Goal: Task Accomplishment & Management: Manage account settings

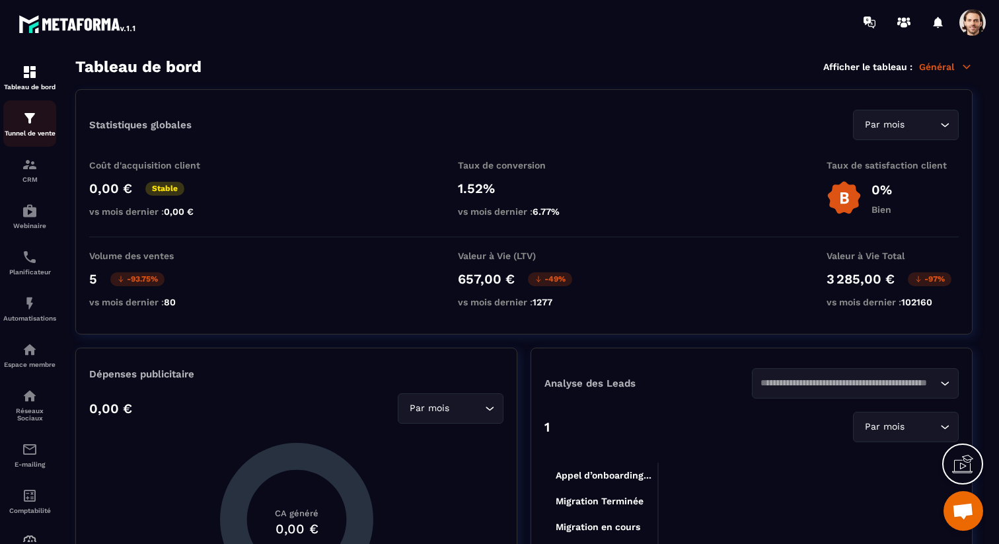
click at [32, 122] on img at bounding box center [30, 118] width 16 height 16
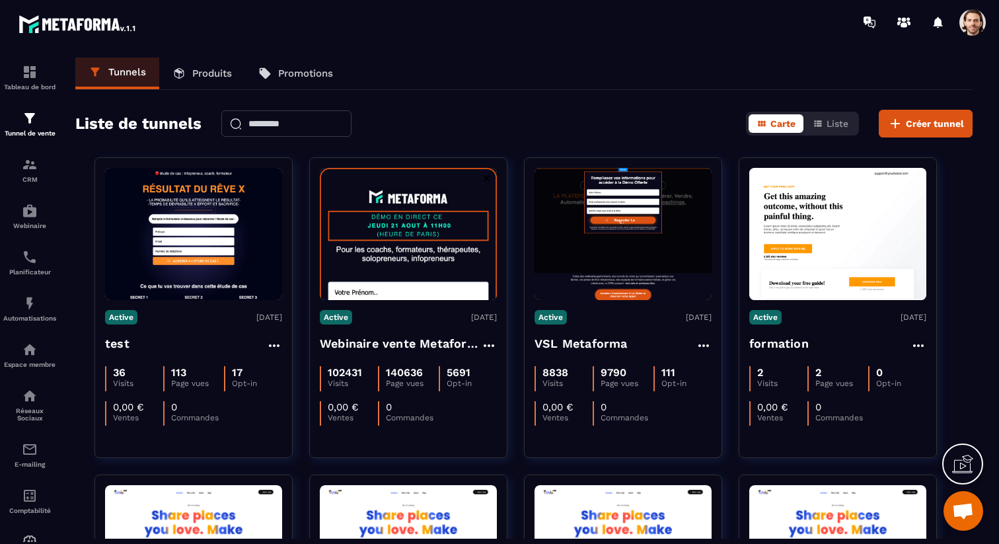
click at [205, 73] on p "Produits" at bounding box center [212, 73] width 40 height 12
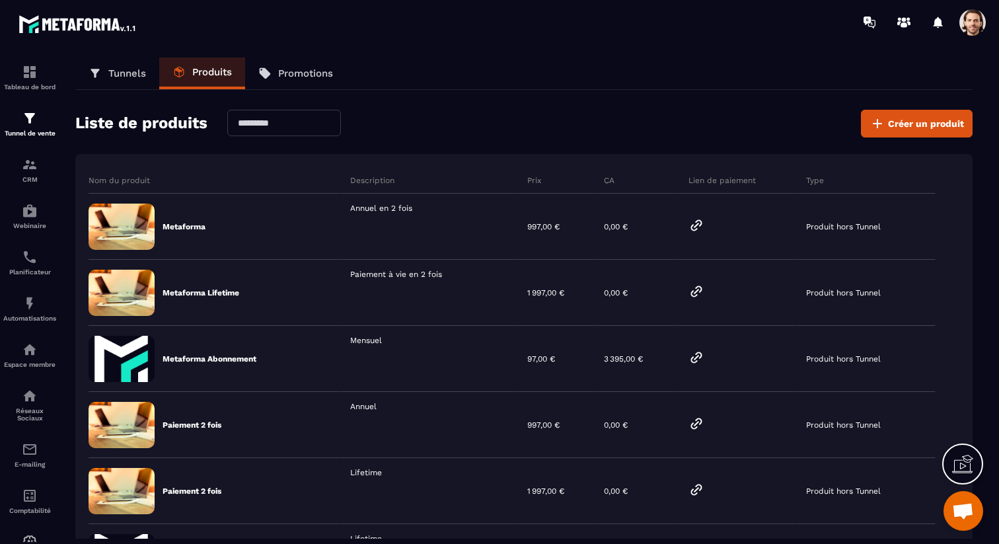
click at [137, 73] on p "Tunnels" at bounding box center [127, 73] width 38 height 12
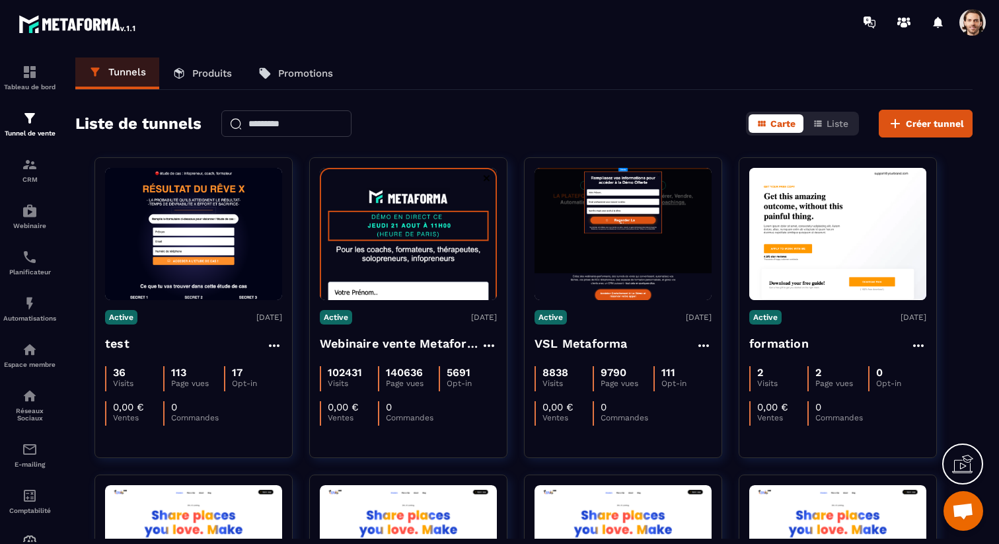
click at [214, 77] on p "Produits" at bounding box center [212, 73] width 40 height 12
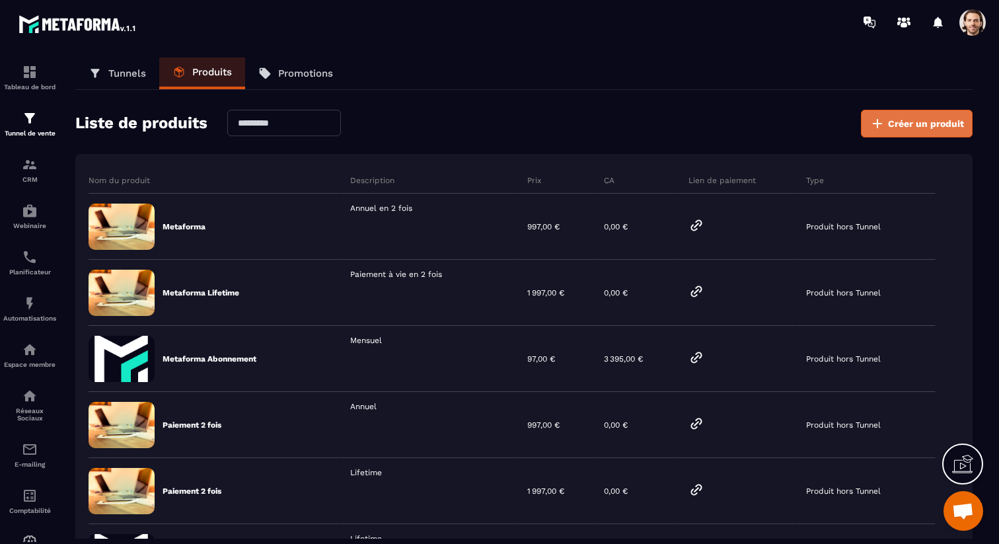
click at [888, 116] on button "Créer un produit" at bounding box center [917, 124] width 112 height 28
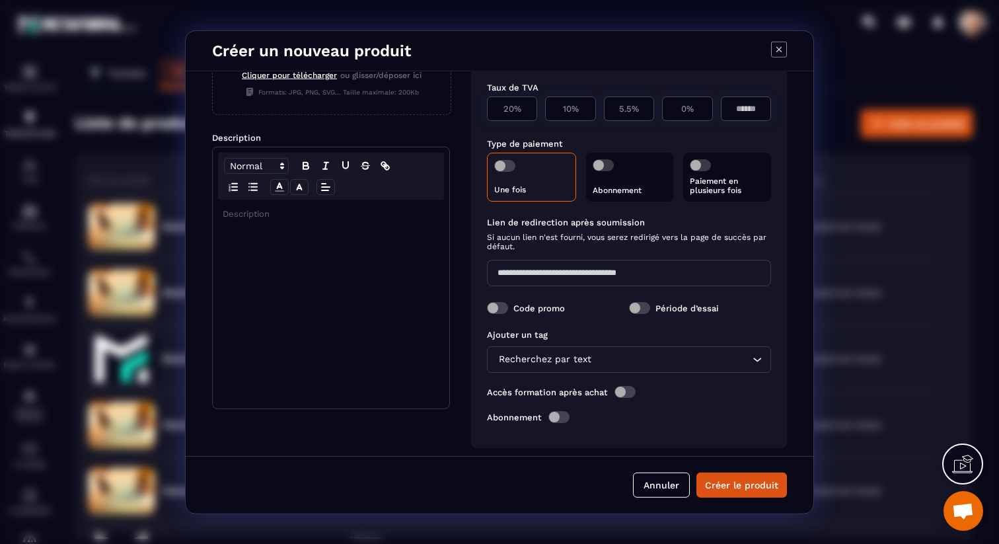
scroll to position [135, 0]
click at [775, 48] on icon "Modal window" at bounding box center [779, 49] width 16 height 16
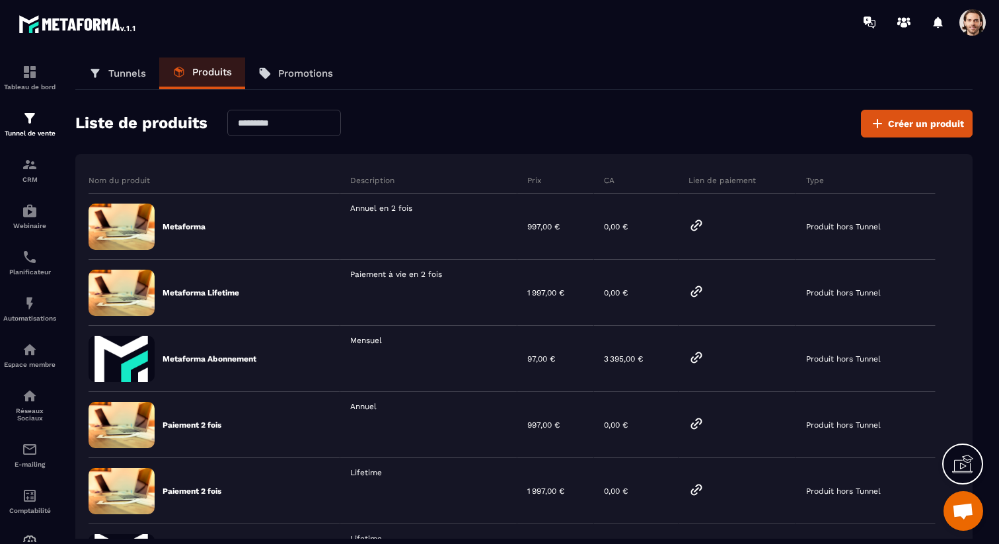
click at [972, 15] on span at bounding box center [972, 22] width 26 height 26
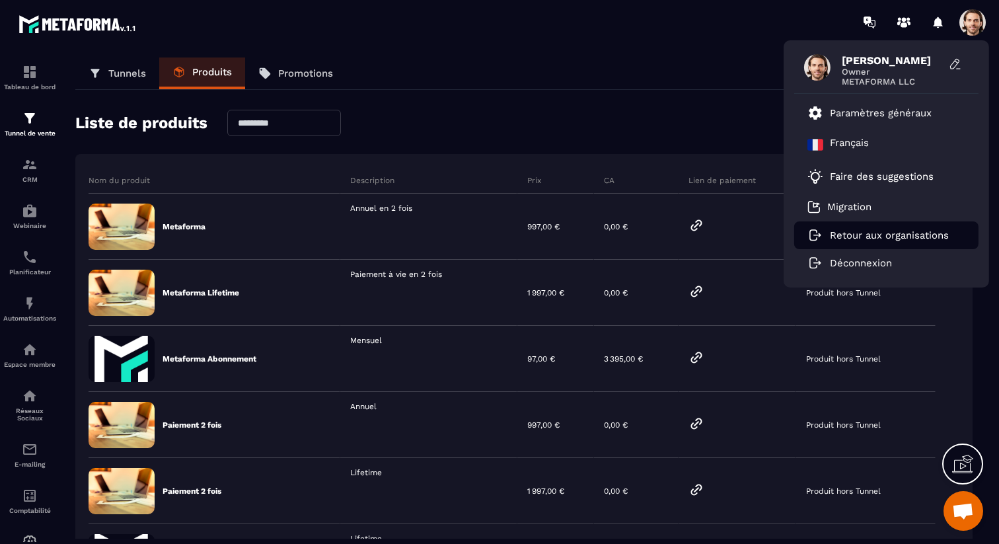
click at [857, 236] on p "Retour aux organisations" at bounding box center [889, 235] width 119 height 12
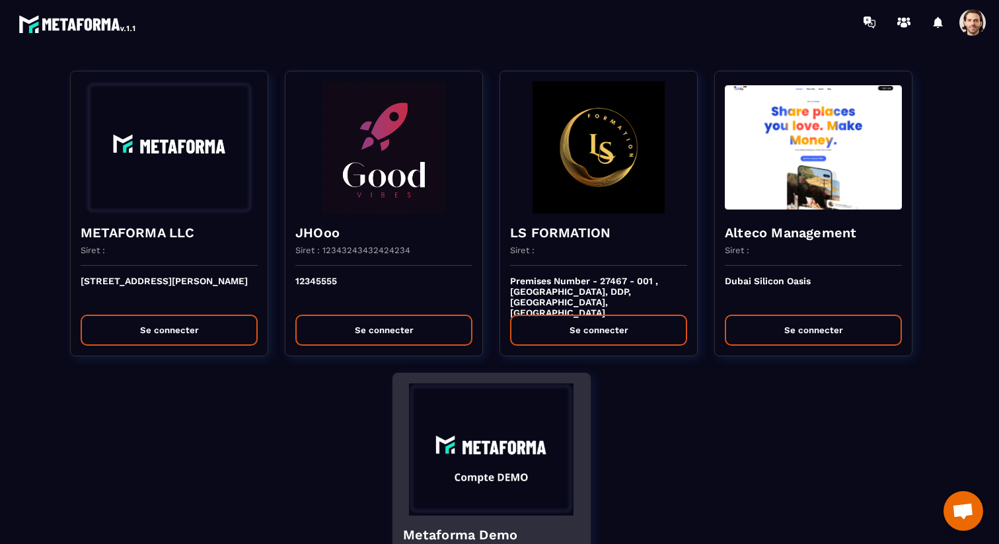
click at [480, 456] on img at bounding box center [491, 449] width 177 height 132
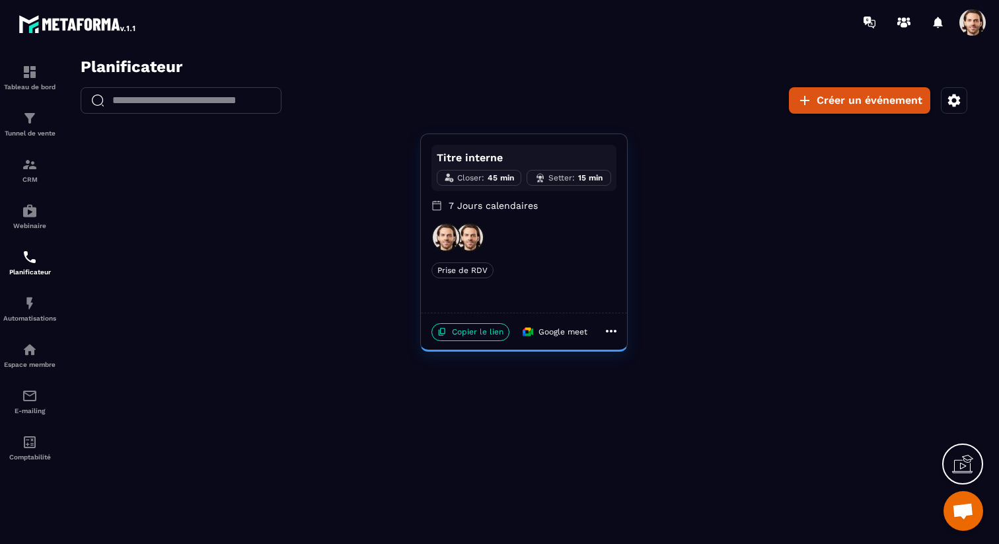
click at [974, 24] on span at bounding box center [972, 22] width 26 height 26
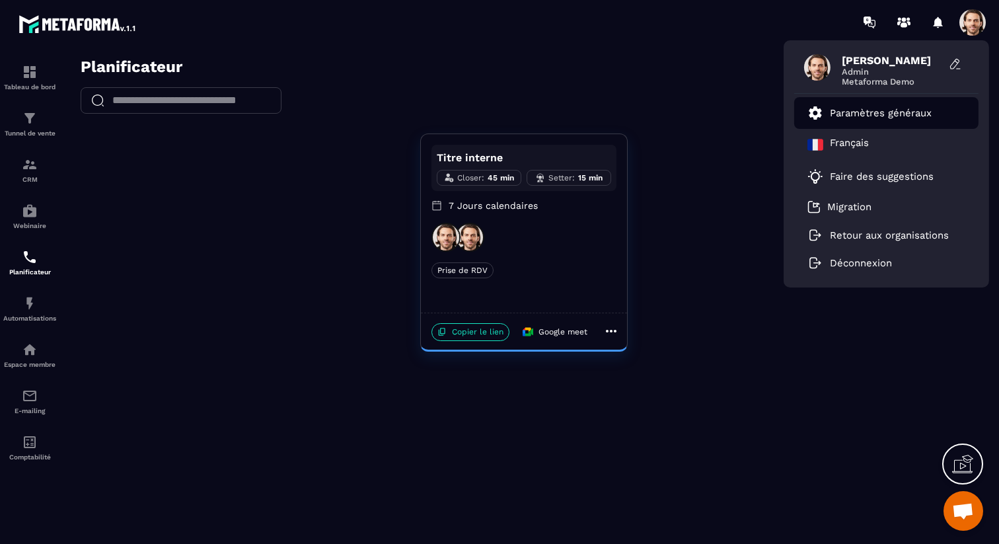
click at [875, 113] on p "Paramètres généraux" at bounding box center [881, 113] width 102 height 12
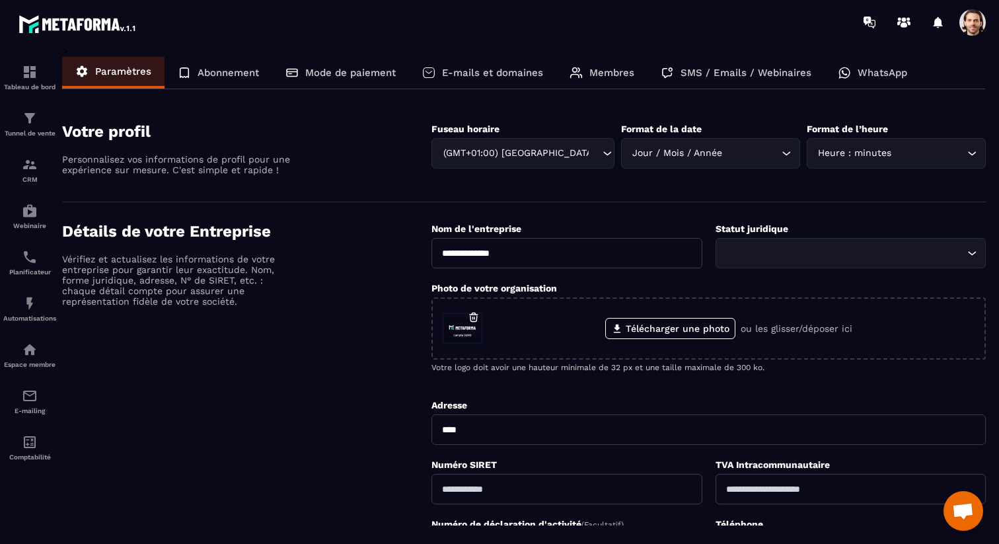
click at [513, 73] on p "E-mails et domaines" at bounding box center [492, 73] width 101 height 12
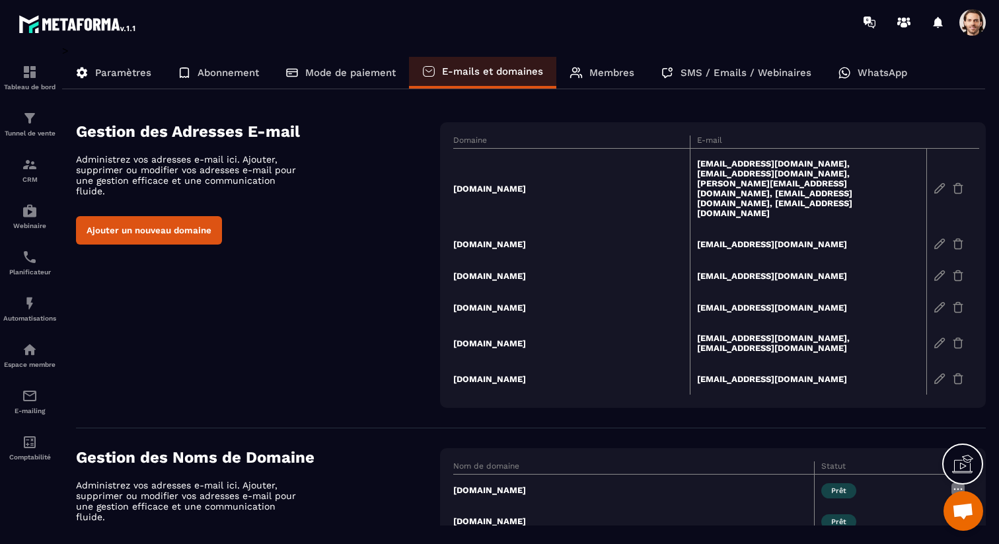
click at [190, 219] on button "Ajouter un nouveau domaine" at bounding box center [149, 230] width 146 height 28
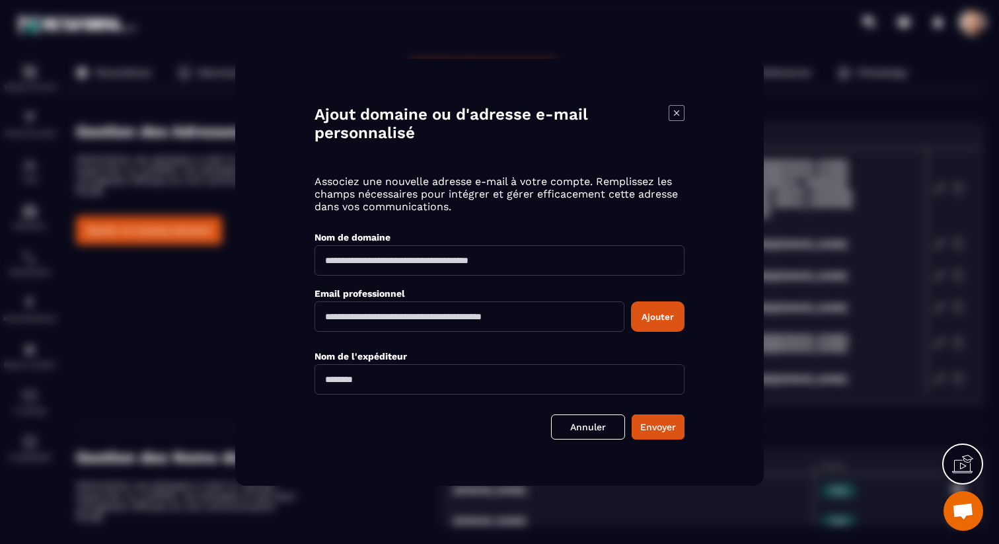
click at [677, 108] on icon "Modal window" at bounding box center [676, 113] width 16 height 16
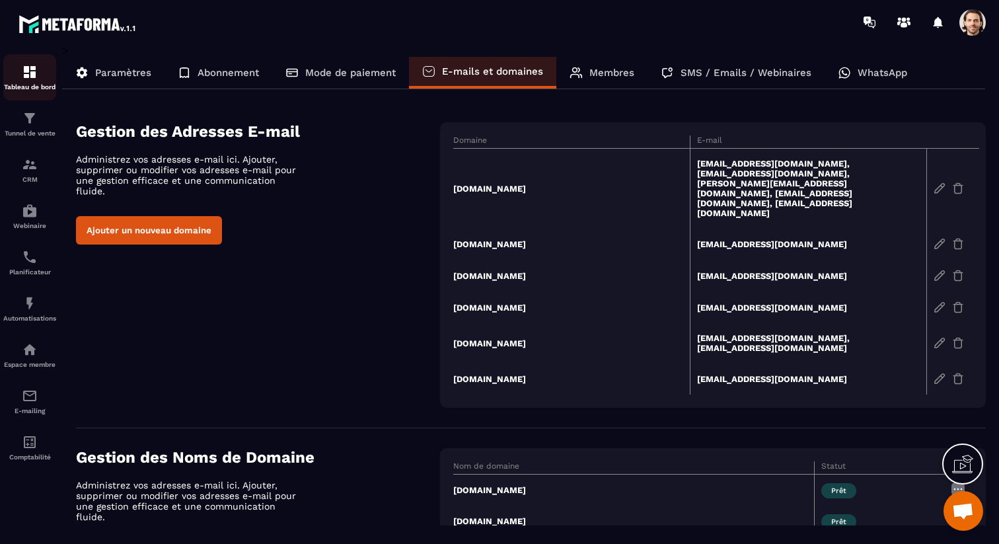
click at [40, 89] on p "Tableau de bord" at bounding box center [29, 86] width 53 height 7
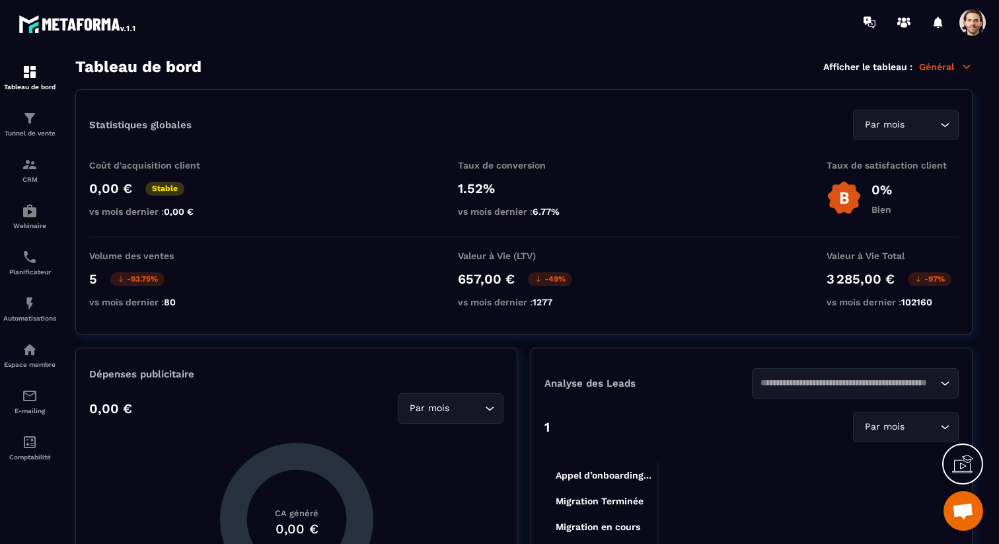
click at [694, 191] on div "Coût d'acquisition client 0,00 € Stable vs mois dernier : 0,00 € Taux de conver…" at bounding box center [523, 198] width 869 height 77
click at [965, 24] on span at bounding box center [972, 22] width 26 height 26
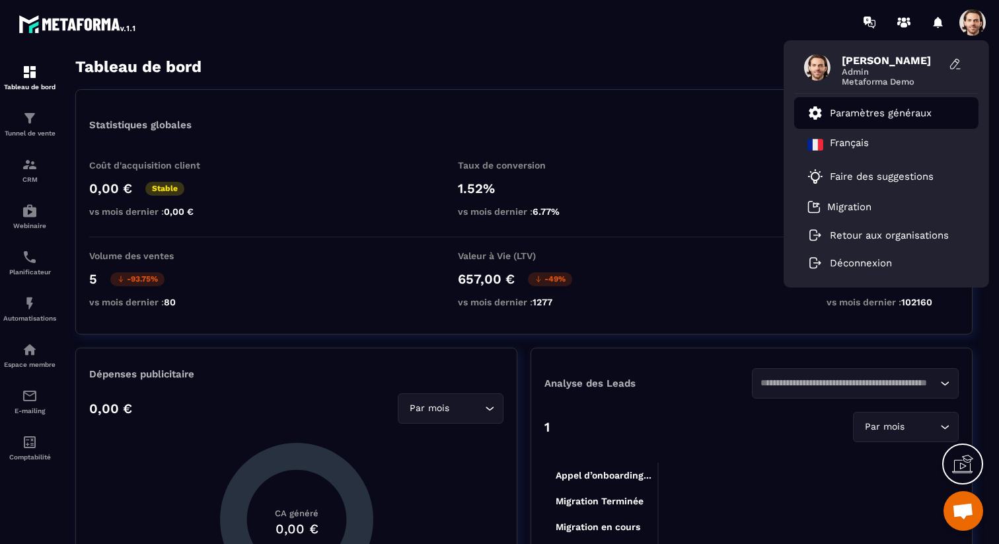
click at [900, 108] on p "Paramètres généraux" at bounding box center [881, 113] width 102 height 12
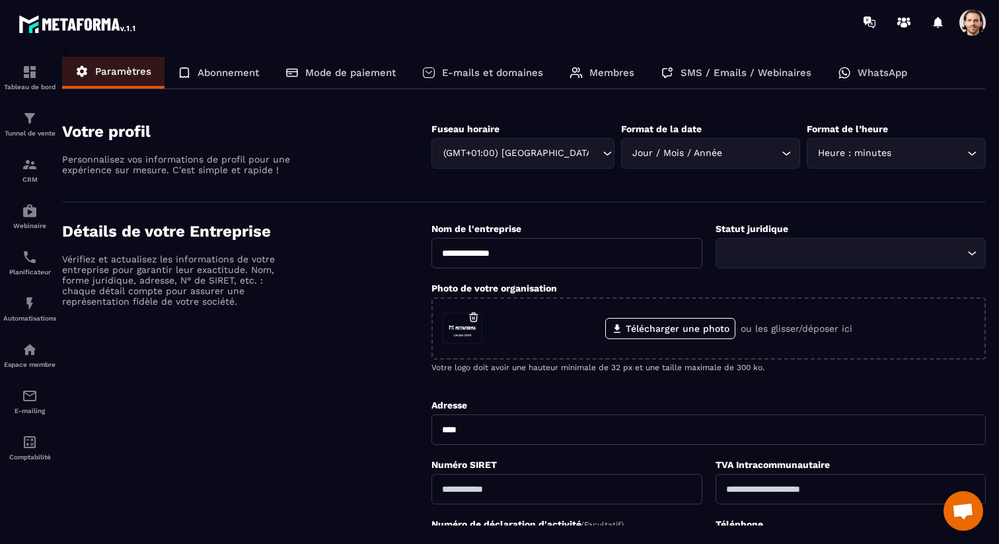
click at [524, 73] on p "E-mails et domaines" at bounding box center [492, 73] width 101 height 12
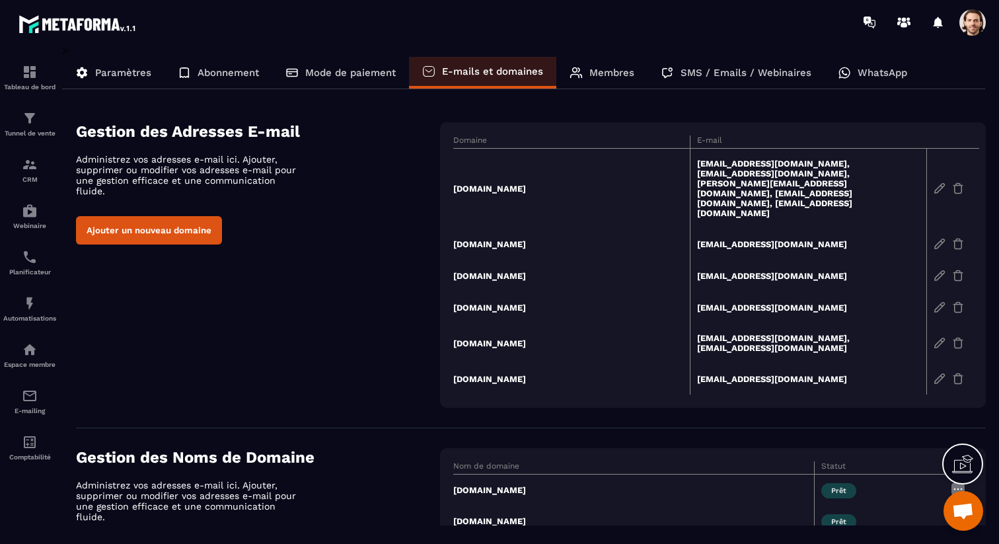
click at [198, 221] on button "Ajouter un nouveau domaine" at bounding box center [149, 230] width 146 height 28
